Goal: Information Seeking & Learning: Learn about a topic

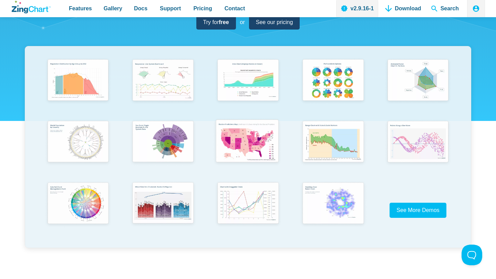
click at [250, 138] on img "App Content" at bounding box center [247, 142] width 70 height 50
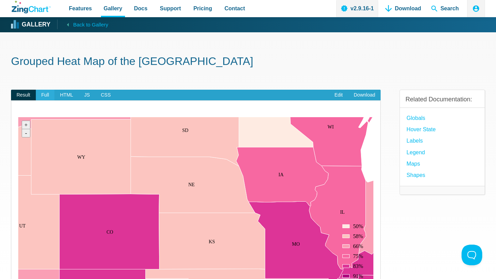
click at [46, 94] on span "Full" at bounding box center [45, 95] width 19 height 11
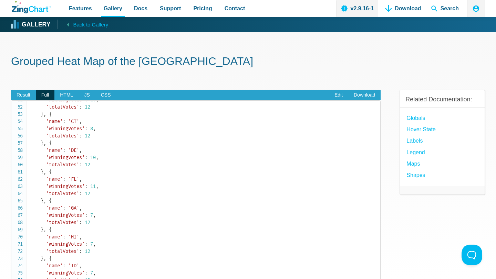
scroll to position [380, 0]
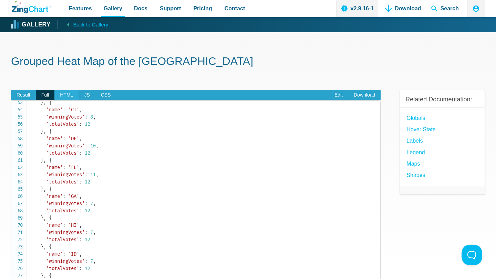
click at [71, 93] on span "HTML" at bounding box center [66, 95] width 24 height 11
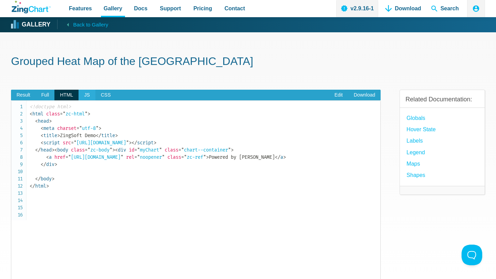
click at [86, 94] on span "JS" at bounding box center [86, 95] width 17 height 11
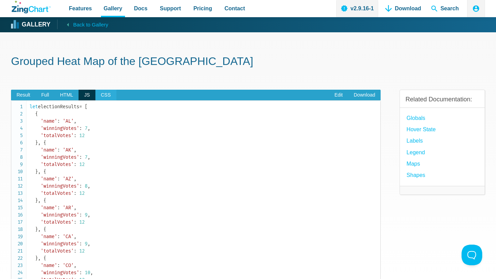
click at [103, 94] on span "CSS" at bounding box center [105, 95] width 21 height 11
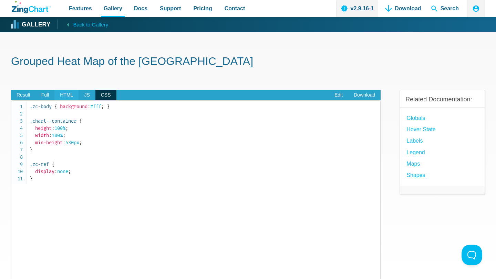
click at [67, 93] on span "HTML" at bounding box center [66, 95] width 24 height 11
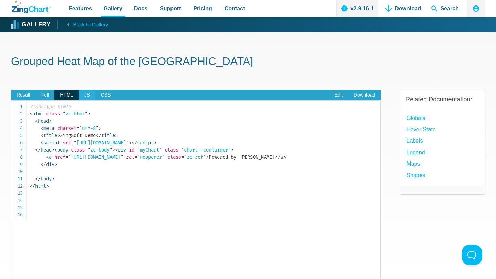
click at [83, 95] on span "JS" at bounding box center [86, 95] width 17 height 11
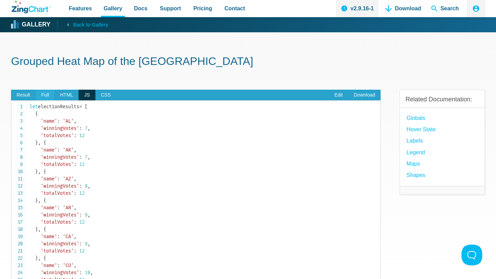
click at [45, 95] on span "Full" at bounding box center [45, 95] width 19 height 11
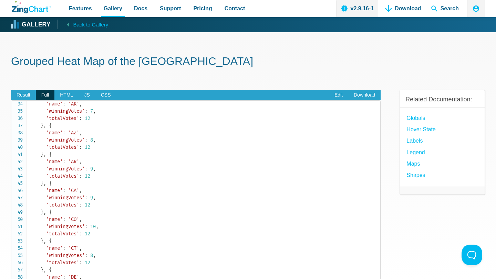
scroll to position [227, 0]
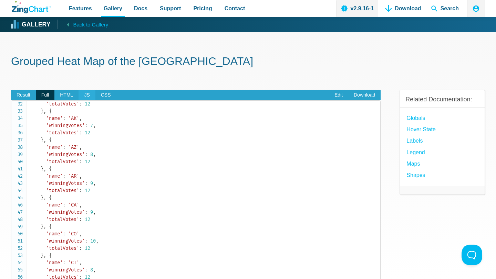
click at [85, 94] on span "JS" at bounding box center [86, 95] width 17 height 11
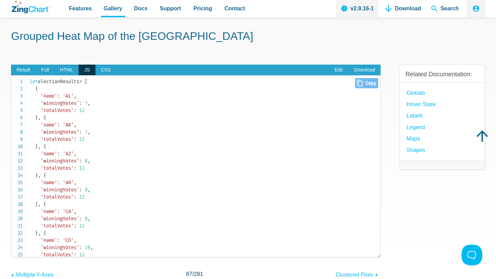
scroll to position [0, 0]
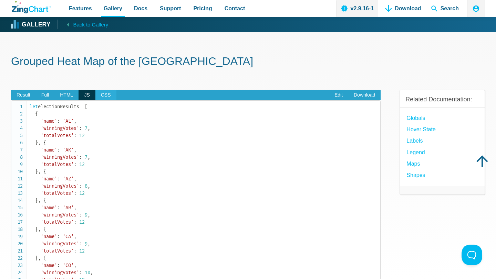
click at [107, 94] on span "CSS" at bounding box center [105, 95] width 21 height 11
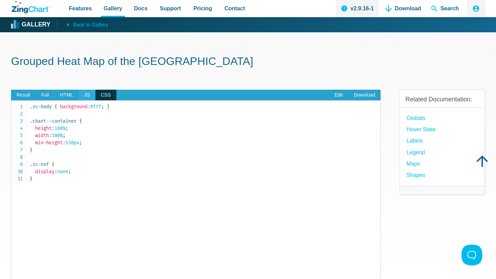
click at [82, 94] on span "JS" at bounding box center [86, 95] width 17 height 11
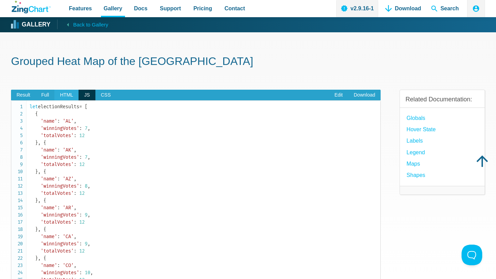
click at [70, 93] on span "HTML" at bounding box center [66, 95] width 24 height 11
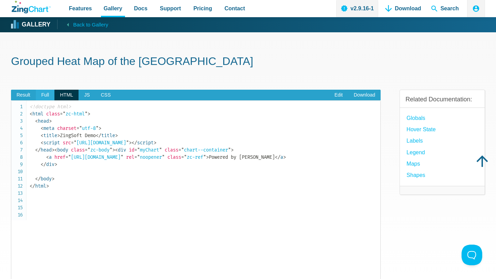
click at [50, 92] on span "Full" at bounding box center [45, 95] width 19 height 11
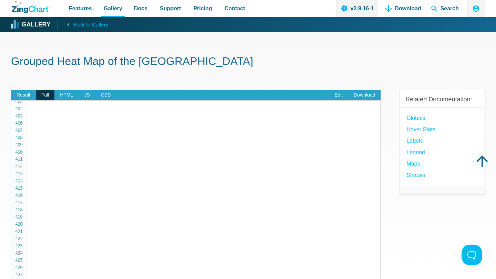
scroll to position [3100, 0]
click at [23, 89] on div "Result Full HTML JS CSS Edit Download ​ Powered by ZingChart Likelihood of a St…" at bounding box center [195, 192] width 369 height 226
click at [23, 91] on span "Result" at bounding box center [23, 95] width 25 height 11
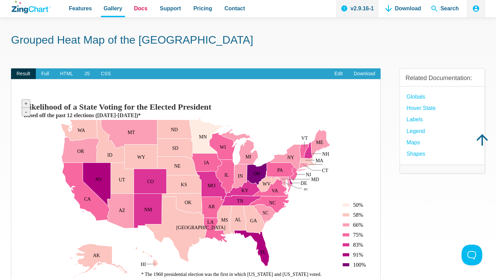
click at [134, 7] on span "Docs" at bounding box center [140, 8] width 13 height 9
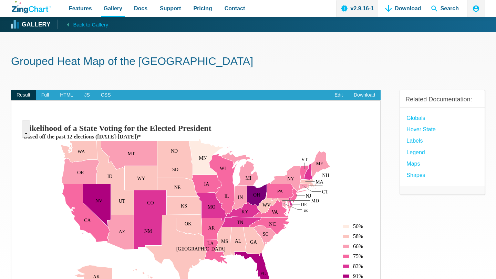
scroll to position [21, 0]
